Goal: Task Accomplishment & Management: Use online tool/utility

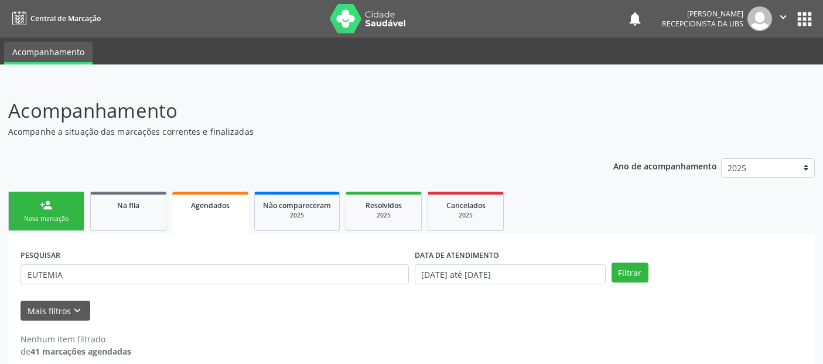
scroll to position [13, 0]
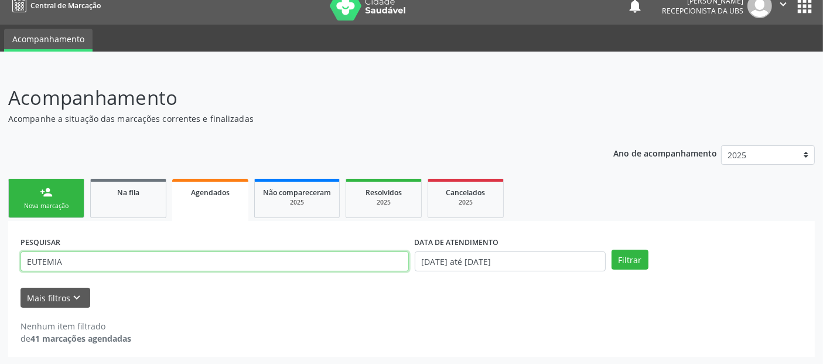
click at [351, 258] on input "EUTEMIA" at bounding box center [214, 261] width 388 height 20
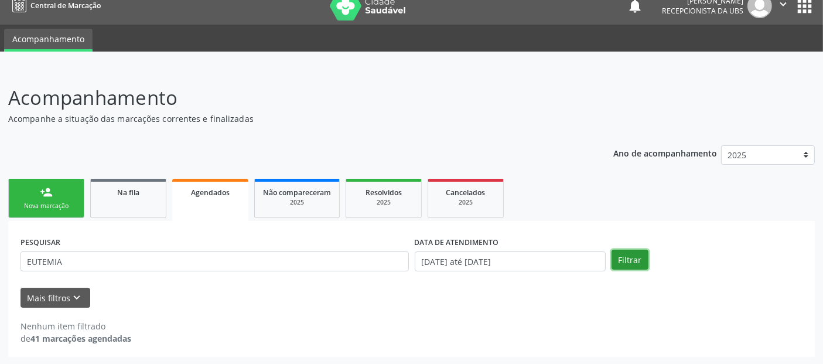
click at [625, 256] on button "Filtrar" at bounding box center [629, 259] width 37 height 20
click at [114, 206] on link "Na fila" at bounding box center [128, 198] width 76 height 39
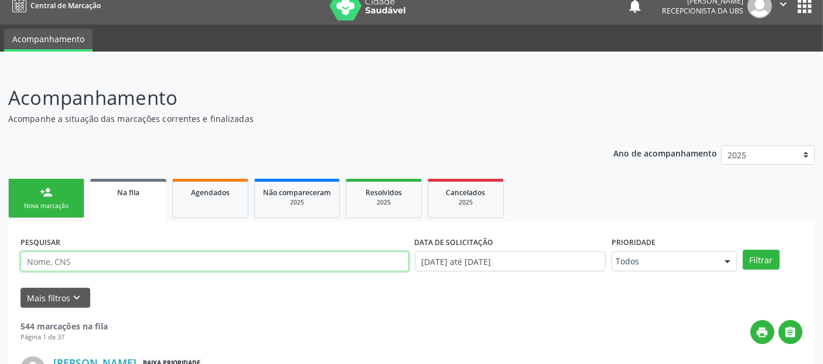
click at [87, 258] on input "text" at bounding box center [214, 261] width 388 height 20
type input "W"
click at [742, 249] on button "Filtrar" at bounding box center [760, 259] width 37 height 20
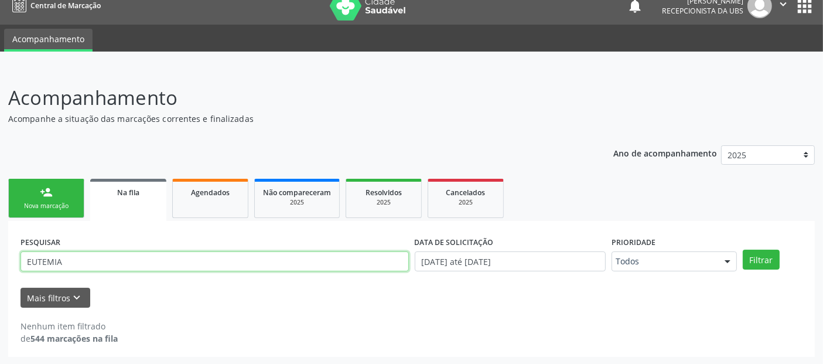
click at [319, 256] on input "EUTEMIA" at bounding box center [214, 261] width 388 height 20
click at [742, 249] on button "Filtrar" at bounding box center [760, 259] width 37 height 20
click at [63, 257] on input "EUTEMIA AVELINO" at bounding box center [214, 261] width 388 height 20
type input "AVELINO"
click at [742, 249] on button "Filtrar" at bounding box center [760, 259] width 37 height 20
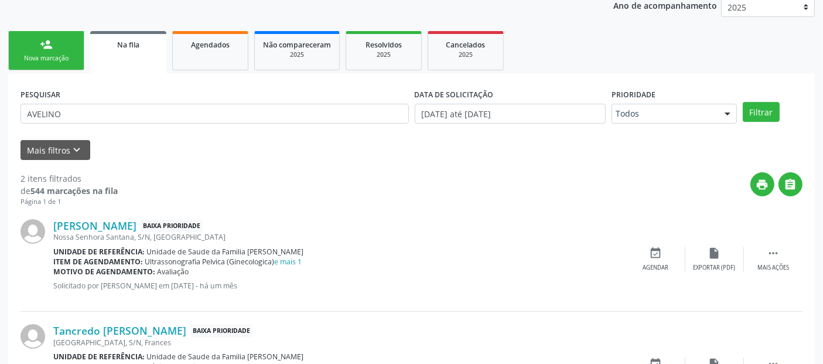
scroll to position [149, 0]
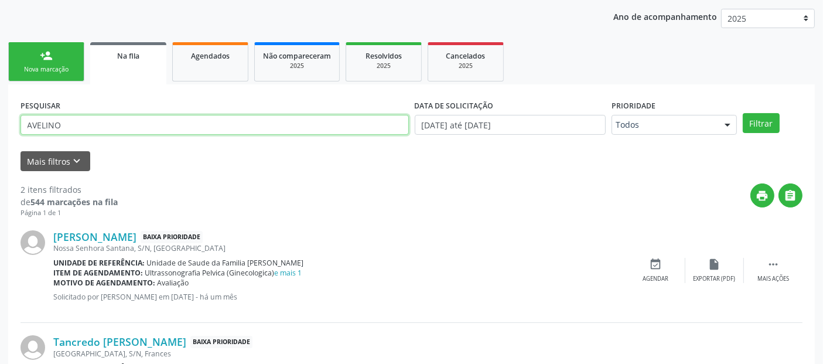
click at [278, 130] on input "AVELINO" at bounding box center [214, 125] width 388 height 20
type input "DJALMA"
click at [742, 113] on button "Filtrar" at bounding box center [760, 123] width 37 height 20
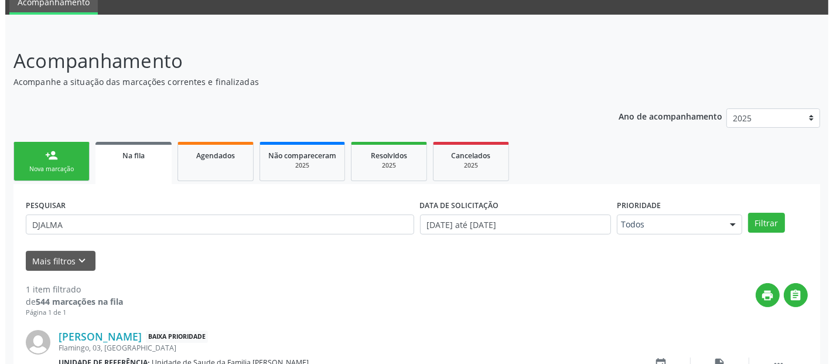
scroll to position [127, 0]
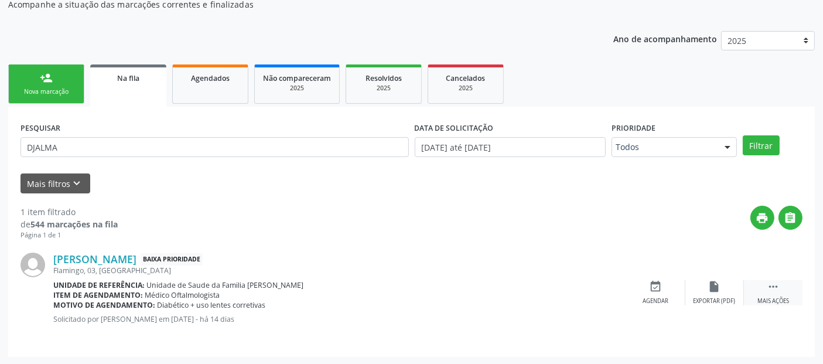
click at [765, 292] on div " Mais ações" at bounding box center [773, 292] width 59 height 25
click at [654, 280] on icon "cancel" at bounding box center [655, 286] width 13 height 13
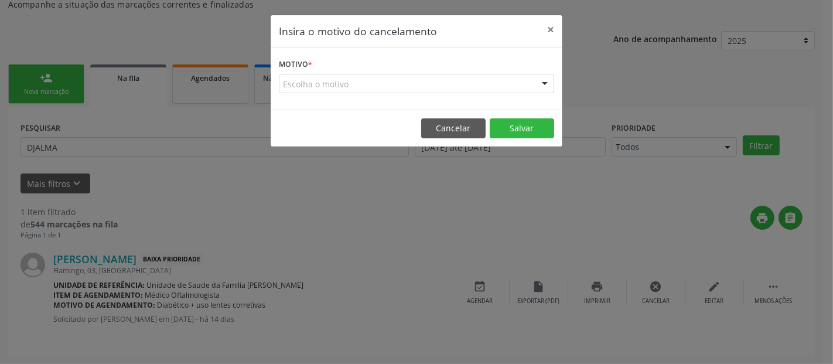
click at [401, 96] on div "Motivo * Escolha o motivo Outro Médico - Participação em eventos (ex: congresso…" at bounding box center [417, 78] width 292 height 62
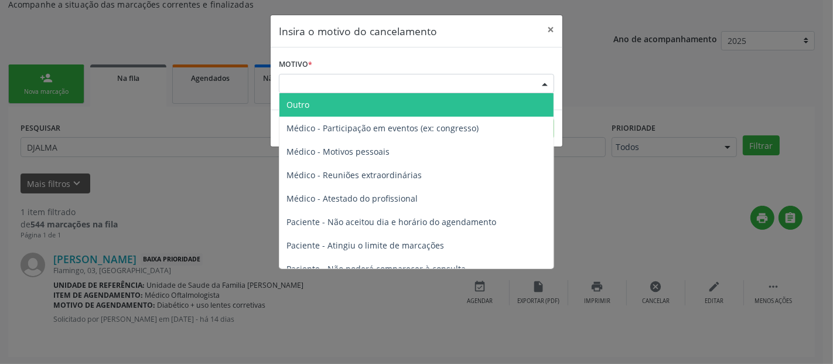
click at [397, 92] on div "Escolha o motivo" at bounding box center [416, 84] width 275 height 20
click at [375, 101] on span "Outro" at bounding box center [416, 104] width 274 height 23
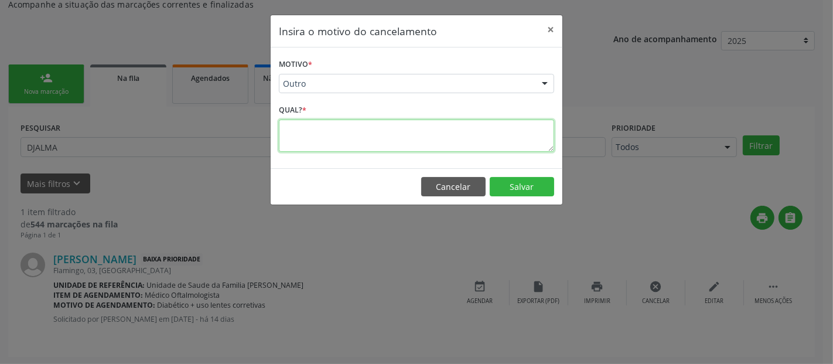
click at [338, 135] on textarea at bounding box center [416, 135] width 275 height 32
type textarea "Paciente mudou de area."
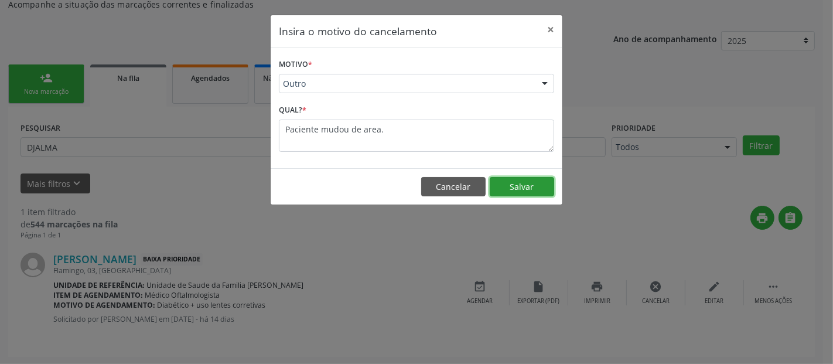
click at [536, 189] on button "Salvar" at bounding box center [522, 187] width 64 height 20
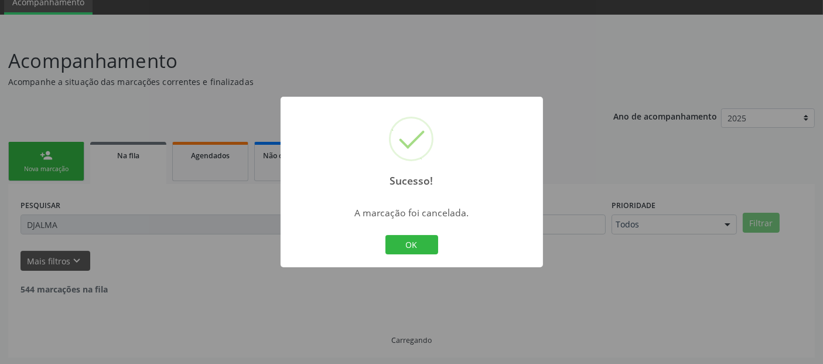
scroll to position [13, 0]
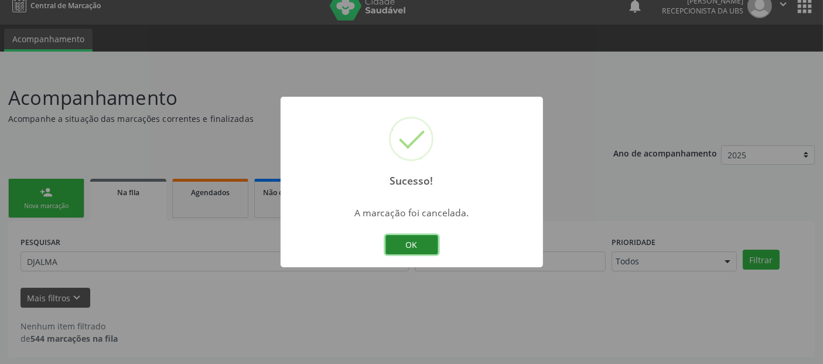
click at [422, 243] on button "OK" at bounding box center [411, 245] width 53 height 20
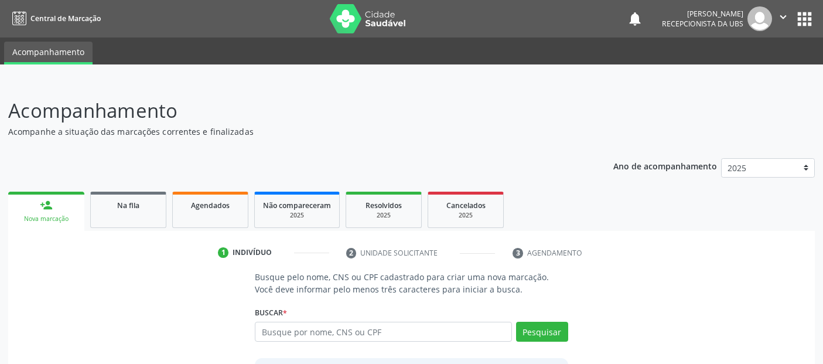
scroll to position [13, 0]
